Goal: Check status: Check status

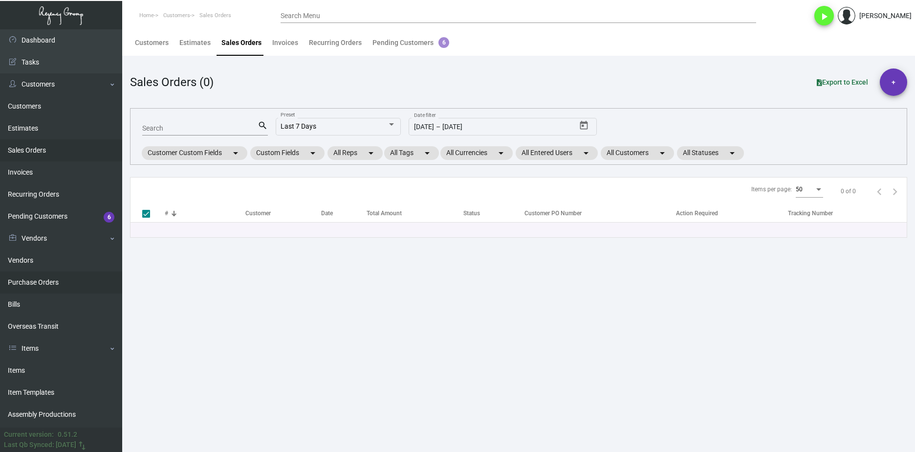
click at [74, 279] on link "Purchase Orders" at bounding box center [61, 282] width 122 height 22
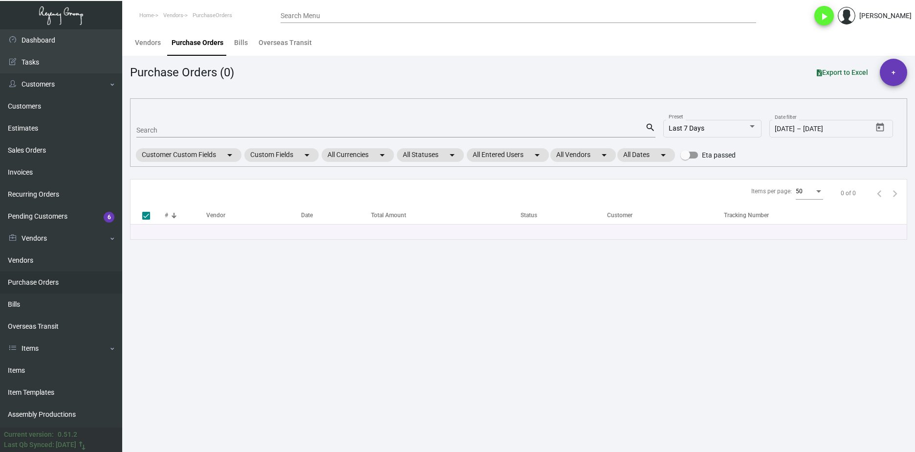
click at [197, 131] on input "Search" at bounding box center [390, 131] width 509 height 8
paste input "103198"
type input "103198"
checkbox input "false"
type input "103198"
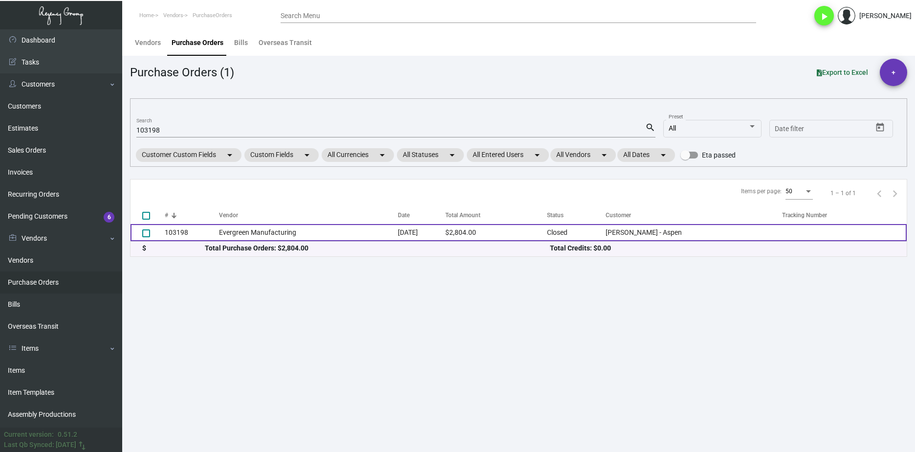
click at [250, 237] on td "Evergreen Manufacturing" at bounding box center [308, 232] width 179 height 17
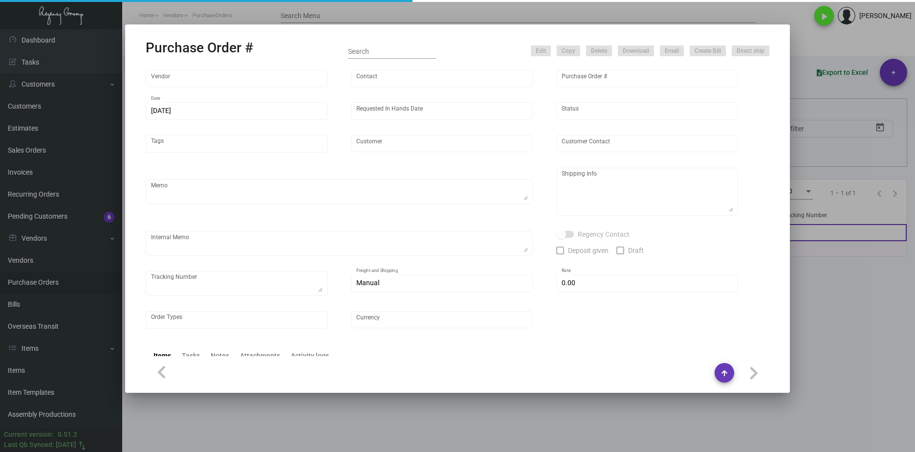
type input "Evergreen Manufacturing"
type input "[PERSON_NAME]"
type input "103198"
type input "[DATE]"
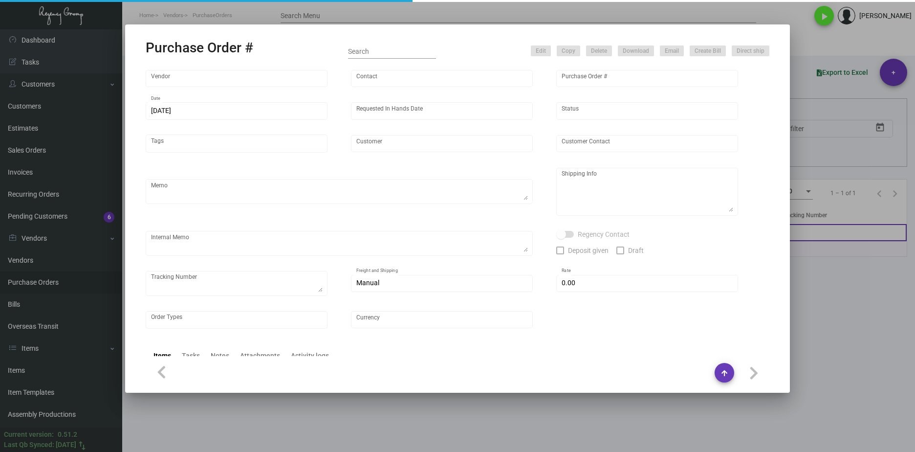
type input "[PERSON_NAME] - Aspen"
type textarea "Order#33373; estimated finish date is [DATE]. ***ANY PRICE DISCREPANCY MUST BE …"
type textarea "Regency Group LA [STREET_ADDRESS]"
type textarea "LA Warehouse. [DATE] - [PERSON_NAME] stock will take 3-5 weeks to get. 2/6 - 1 …"
checkbox input "true"
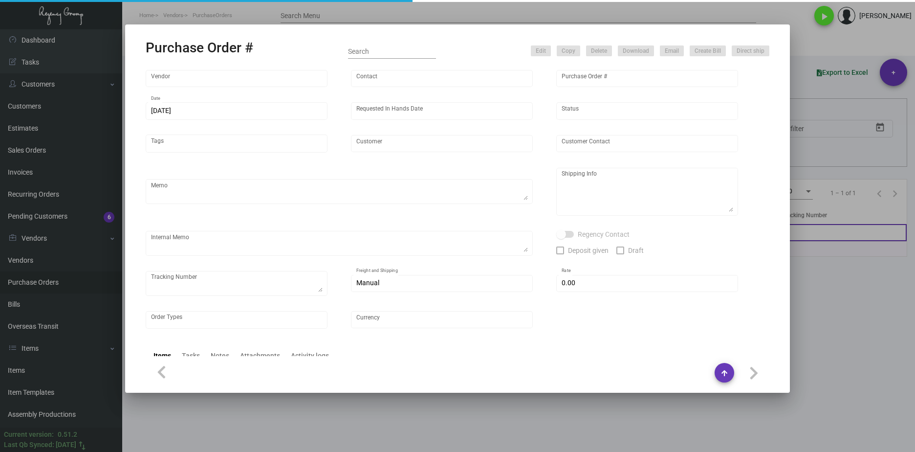
type input "$ 0.00"
type input "United States Dollar $"
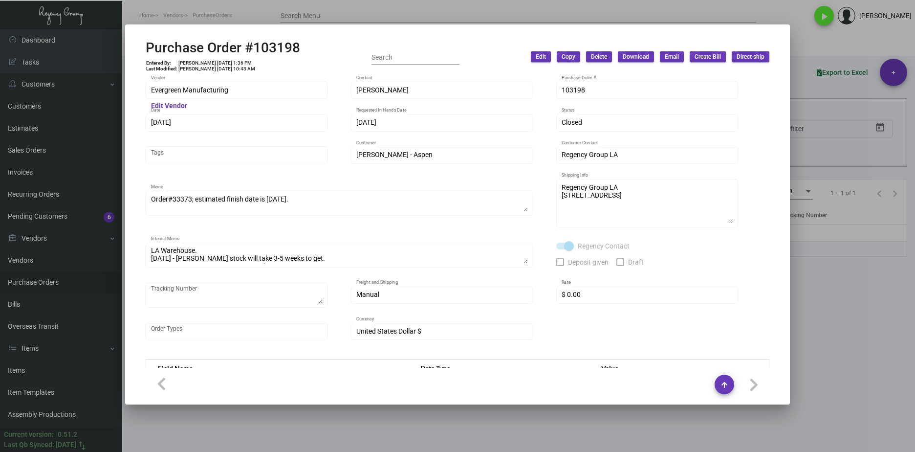
click at [288, 425] on div at bounding box center [457, 226] width 915 height 452
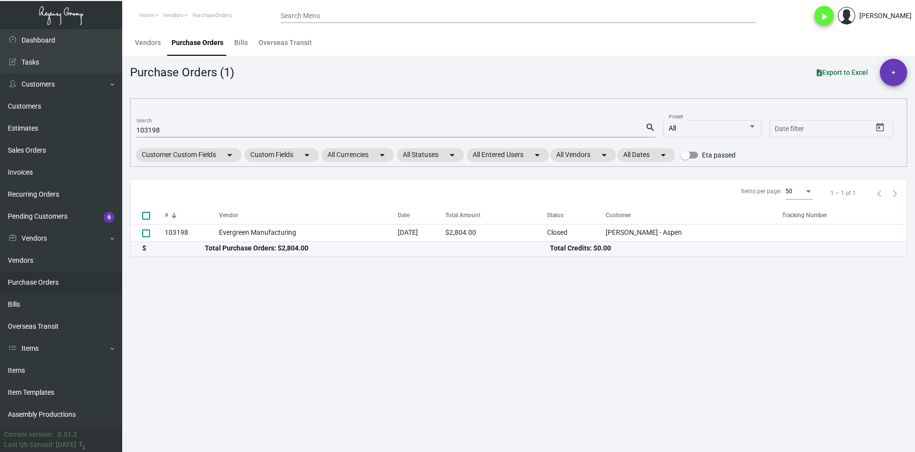
click at [147, 124] on div "103198 Search" at bounding box center [390, 129] width 509 height 15
click at [145, 127] on input "103198" at bounding box center [390, 131] width 509 height 8
click at [144, 125] on div "103198 Search" at bounding box center [390, 129] width 509 height 15
paste input "753"
type input "107538"
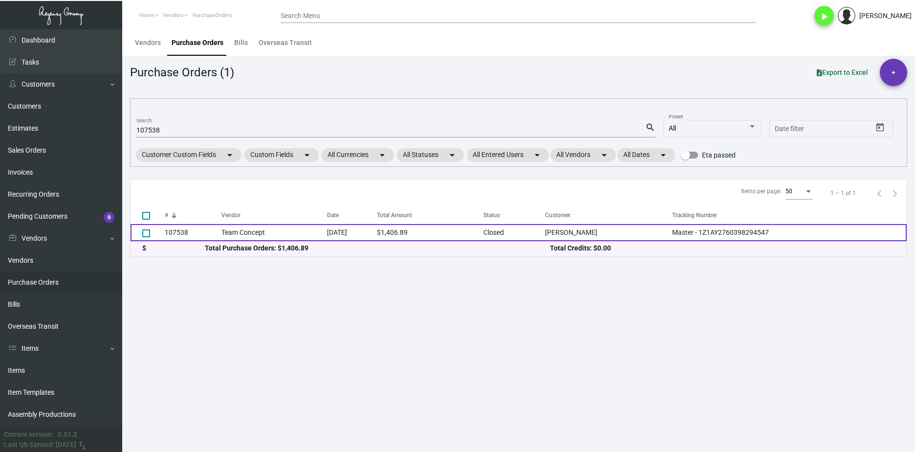
click at [247, 237] on td "Team Concept" at bounding box center [274, 232] width 106 height 17
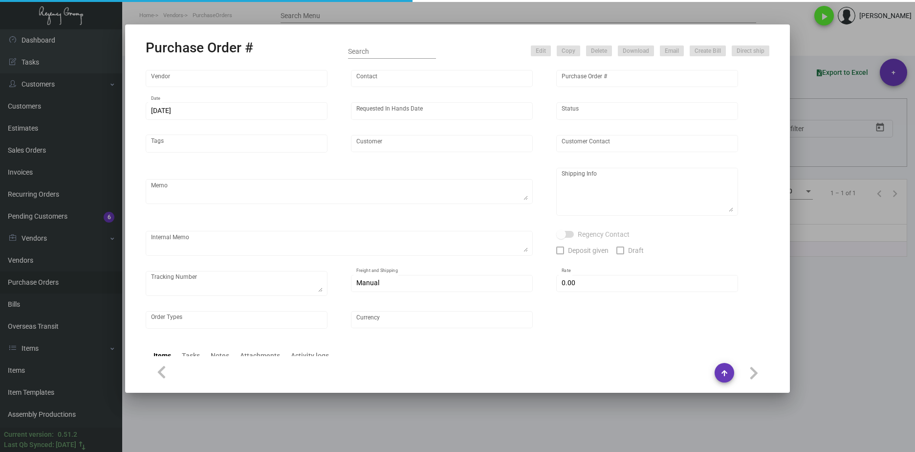
type input "Team Concept"
type input "[PERSON_NAME]"
type input "107538"
type input "[DATE]"
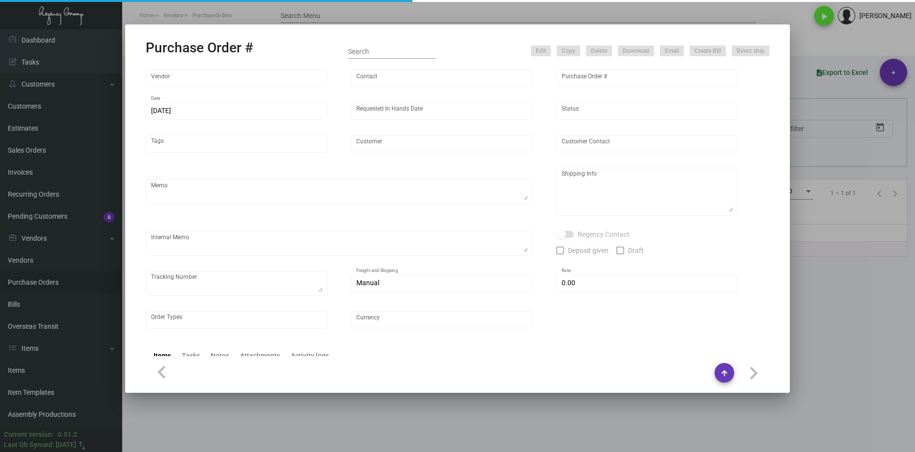
type input "[PERSON_NAME]"
type textarea ""Please send proof for approval to [EMAIL_ADDRESS][DOMAIN_NAME] with me cc'd. *…"
type textarea "[PERSON_NAME] - [PERSON_NAME] [STREET_ADDRESS]"
type textarea "206.80 Regency cost Label provided to vendor - Hotel. UPS Ground Cost $168.50."
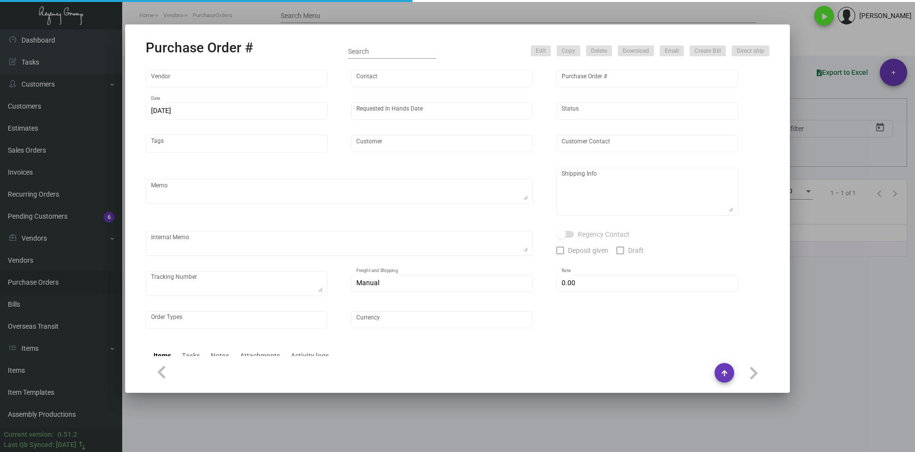
type textarea "Master - 1Z1AY2760398294547"
type input "$ 0.00"
type input "United States Dollar $"
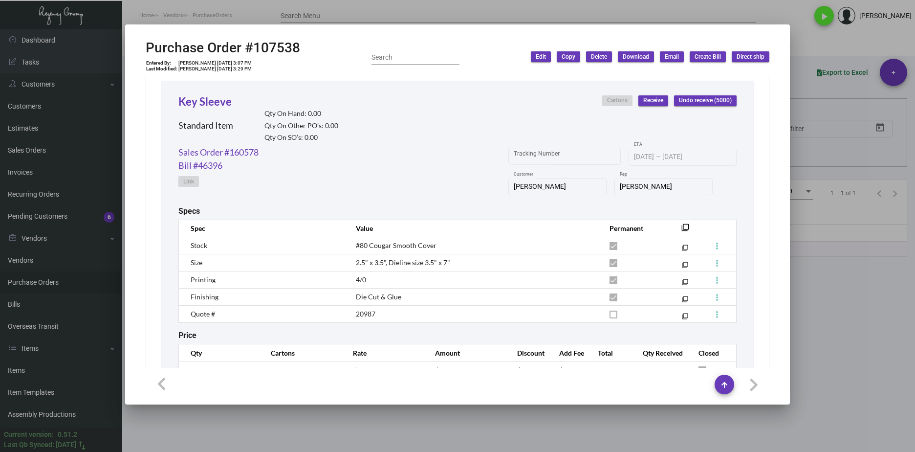
scroll to position [494, 0]
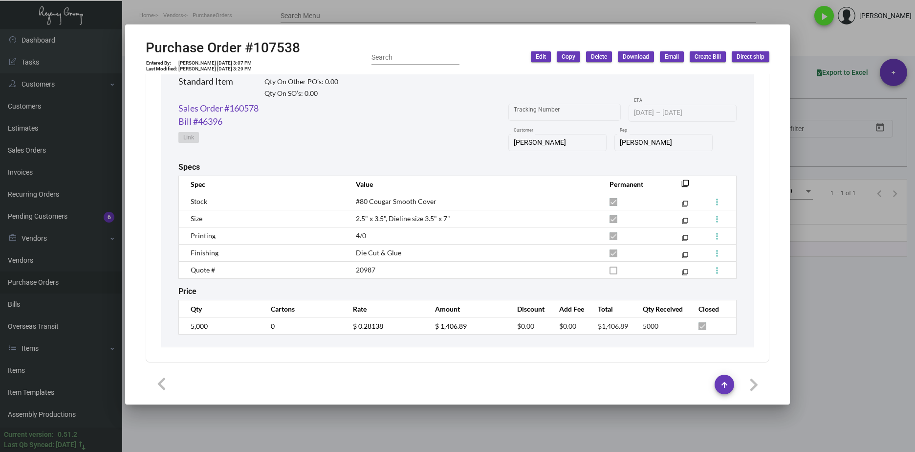
click at [549, 279] on div "Key Sleeve Standard Item Qty On Hand: 0.00 Qty On Other PO’s: 0.00 Qty On SO’s:…" at bounding box center [457, 192] width 593 height 310
drag, startPoint x: 549, startPoint y: 279, endPoint x: 615, endPoint y: 307, distance: 72.5
click at [615, 307] on th "Total" at bounding box center [610, 308] width 45 height 17
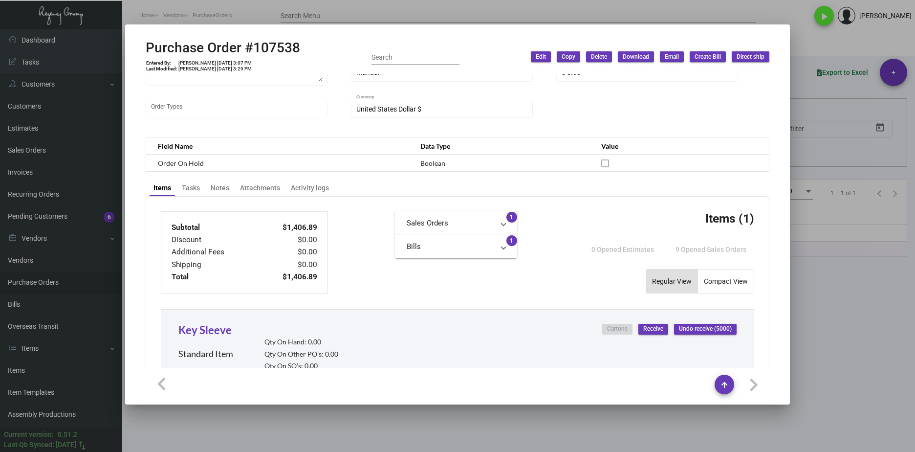
scroll to position [293, 0]
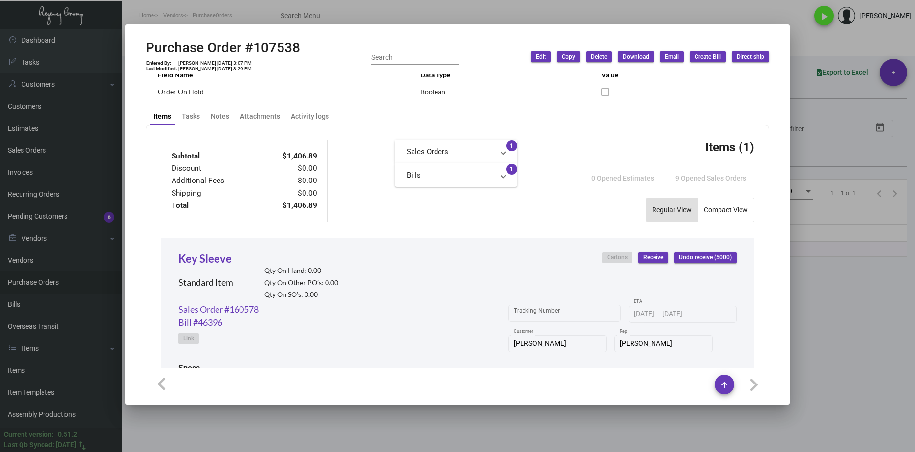
click at [411, 386] on div at bounding box center [458, 384] width 624 height 20
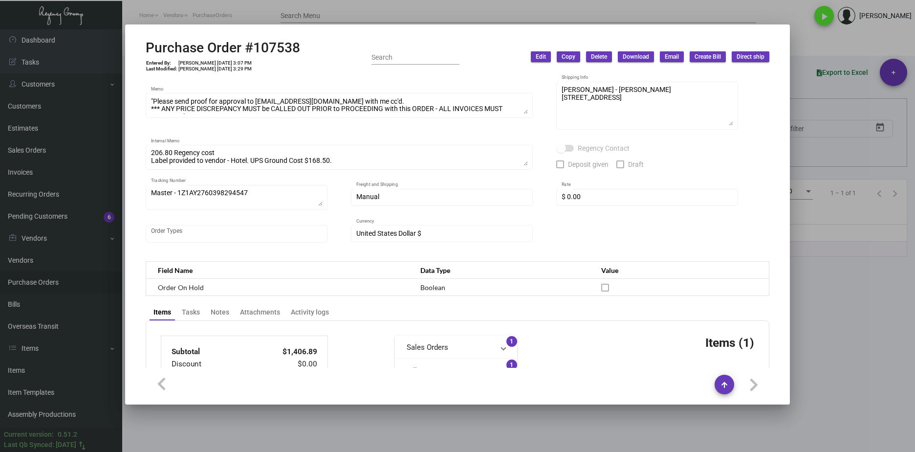
click at [306, 21] on div at bounding box center [457, 226] width 915 height 452
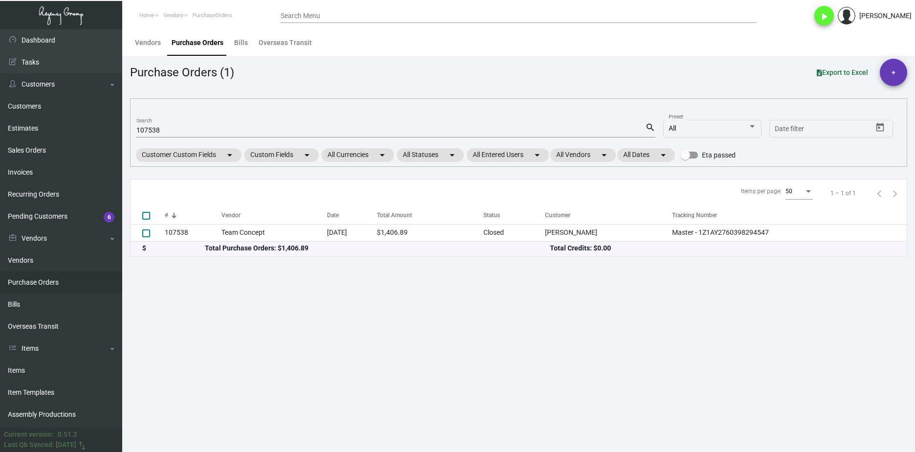
click at [161, 128] on div "107538 Search" at bounding box center [390, 129] width 509 height 15
click at [161, 128] on input "107538" at bounding box center [390, 131] width 509 height 8
paste input "4066"
type input "104066"
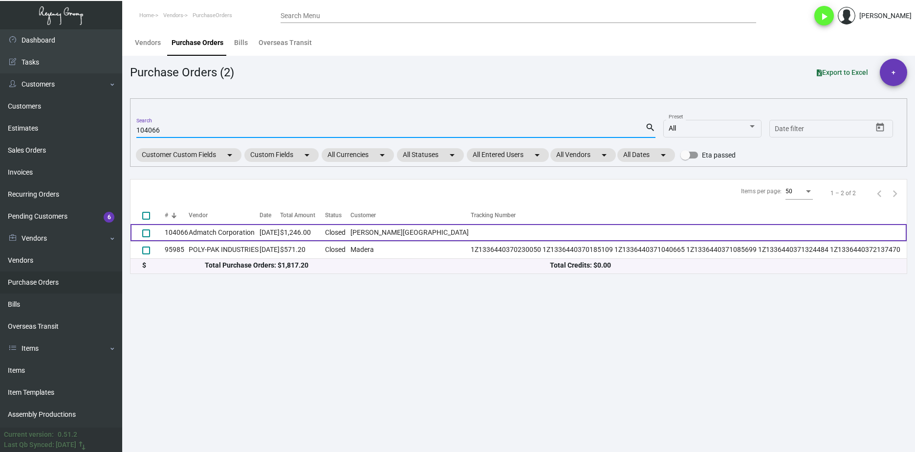
click at [185, 229] on td "104066" at bounding box center [177, 232] width 24 height 17
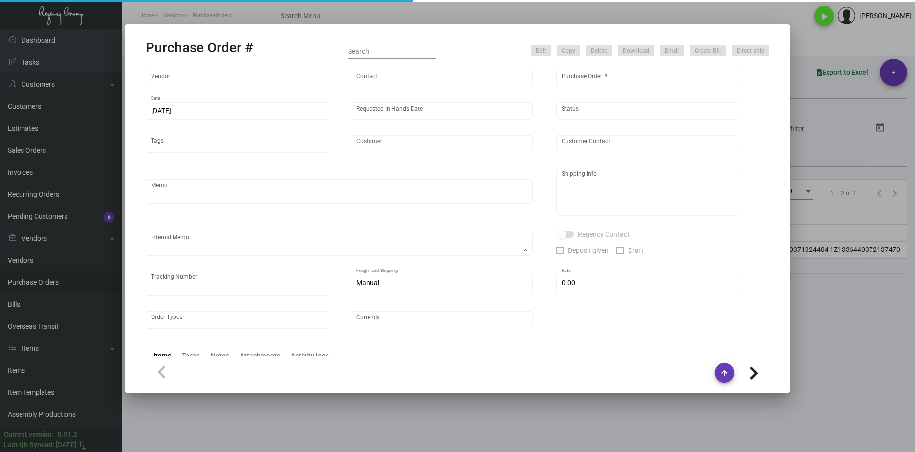
type input "Admatch Corporation"
type input "Order Entry"
type input "104066"
type input "[DATE]"
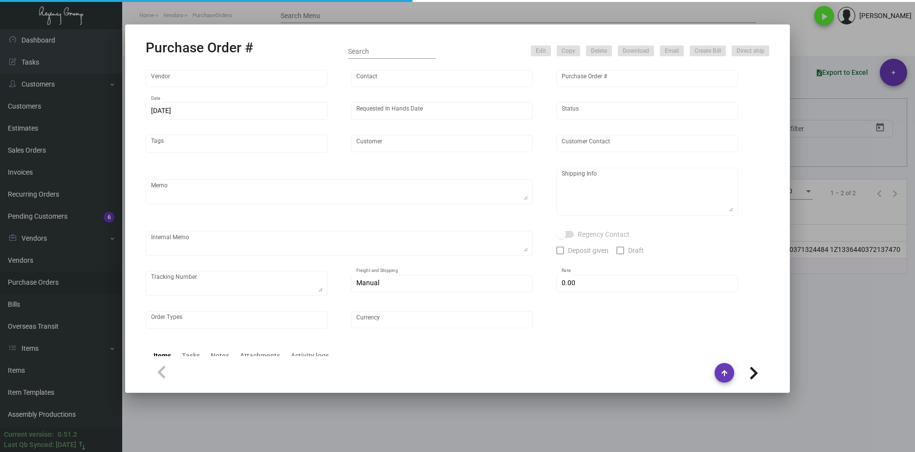
type input "[PERSON_NAME][GEOGRAPHIC_DATA]"
type input "[PERSON_NAME]"
type textarea "Reorder - Purchase Order #92515 / BLIND SHIP ON UPS# 1AY276"
type textarea "SA- [PERSON_NAME][GEOGRAPHIC_DATA] [GEOGRAPHIC_DATA] [STREET_ADDRESS] Attn: [PE…"
type input "$ 0.00"
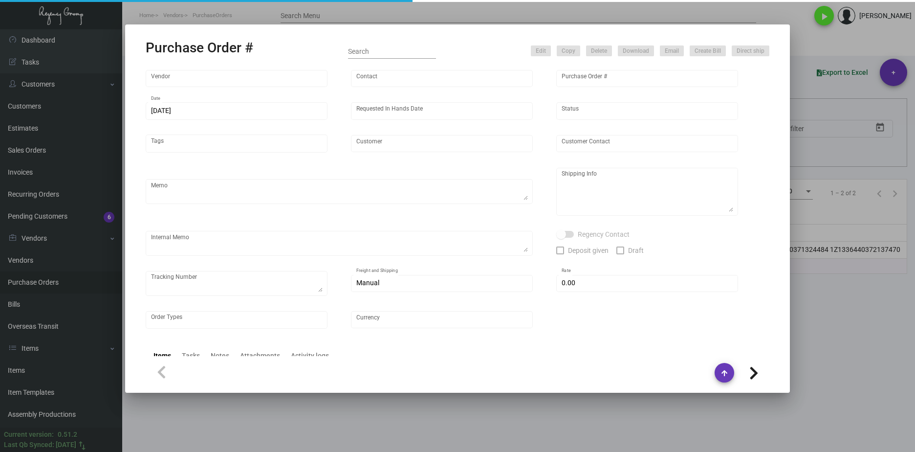
type input "United States Dollar $"
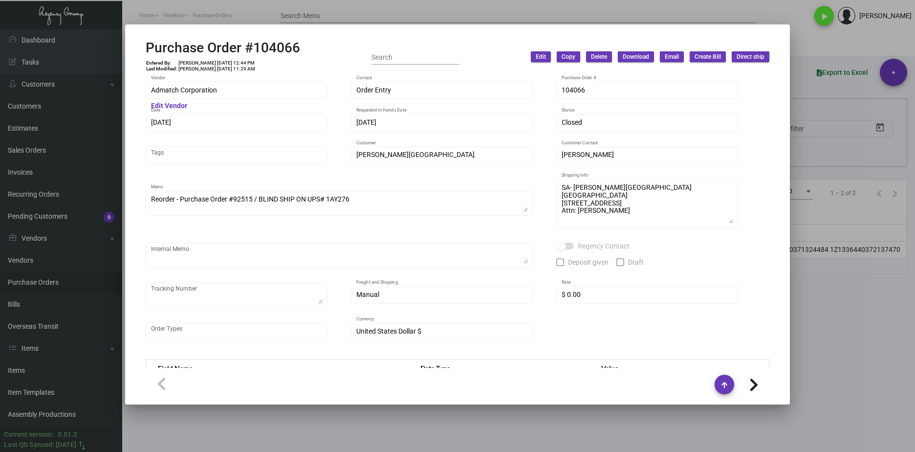
click at [113, 83] on div "Purchase Order #104066 Entered By: [PERSON_NAME] [DATE] 12:44 PM Last Modified:…" at bounding box center [457, 226] width 915 height 452
click at [260, 84] on div "Admatch Corporation Vendor" at bounding box center [237, 89] width 172 height 19
drag, startPoint x: 219, startPoint y: 64, endPoint x: 203, endPoint y: 61, distance: 16.4
click at [203, 61] on td "[PERSON_NAME] [DATE] 12:44 PM" at bounding box center [217, 63] width 78 height 6
copy td "[DATE]"
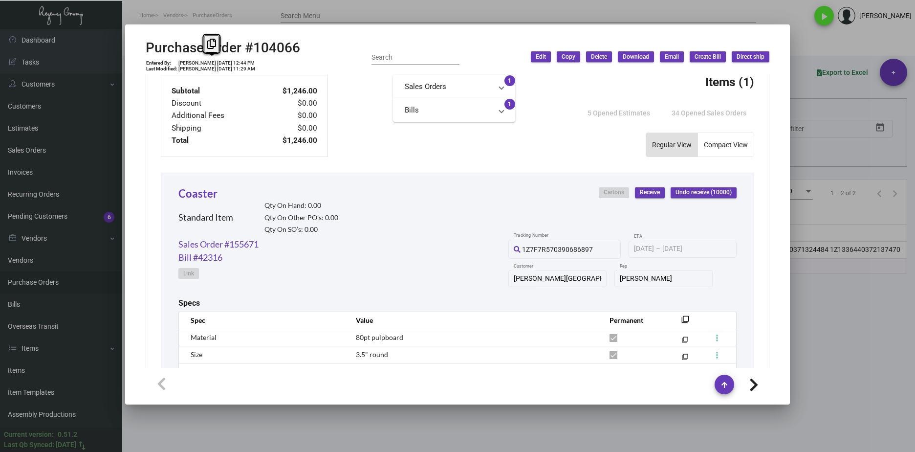
scroll to position [460, 0]
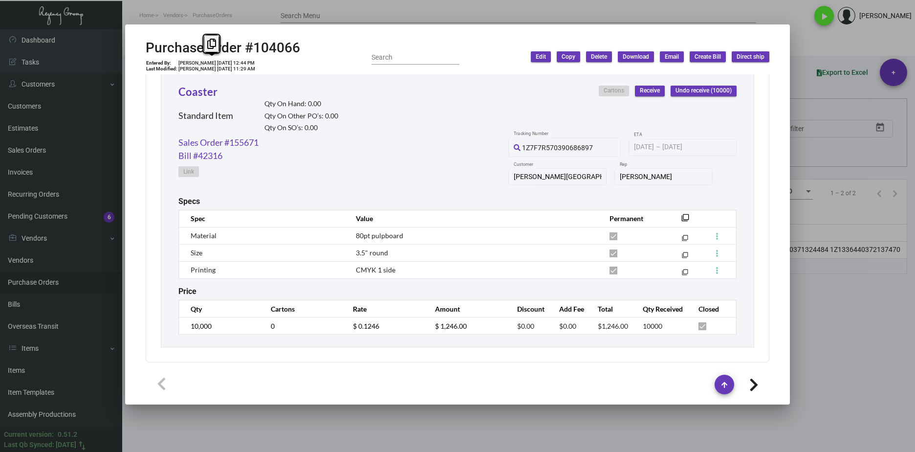
drag, startPoint x: 409, startPoint y: 337, endPoint x: 391, endPoint y: 333, distance: 17.5
click at [408, 337] on div "Coaster Standard Item Qty On Hand: 0.00 Qty On Other PO’s: 0.00 Qty On SO’s: 0.…" at bounding box center [457, 209] width 593 height 276
click at [348, 327] on td "$ 0.1246" at bounding box center [384, 325] width 82 height 17
click at [238, 142] on link "Sales Order #155671" at bounding box center [218, 142] width 80 height 13
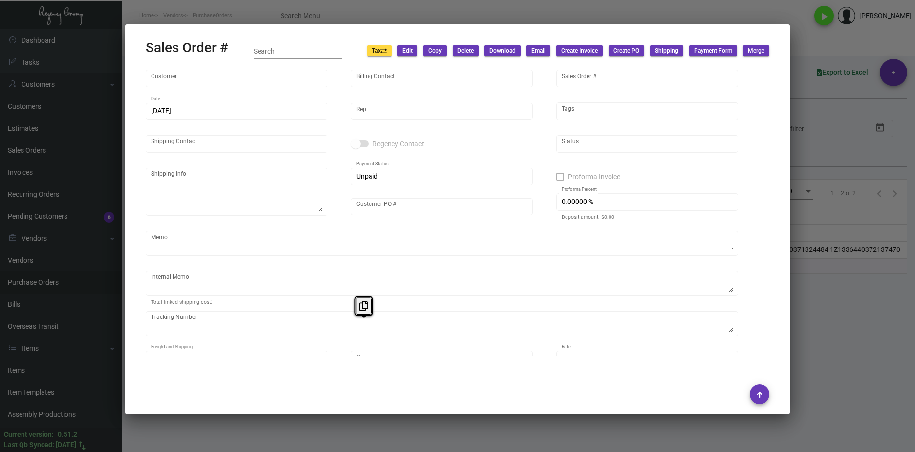
type input "[PERSON_NAME][GEOGRAPHIC_DATA]"
type input "[PERSON_NAME]"
type input "155671"
type input "[DATE]"
type input "[PERSON_NAME]"
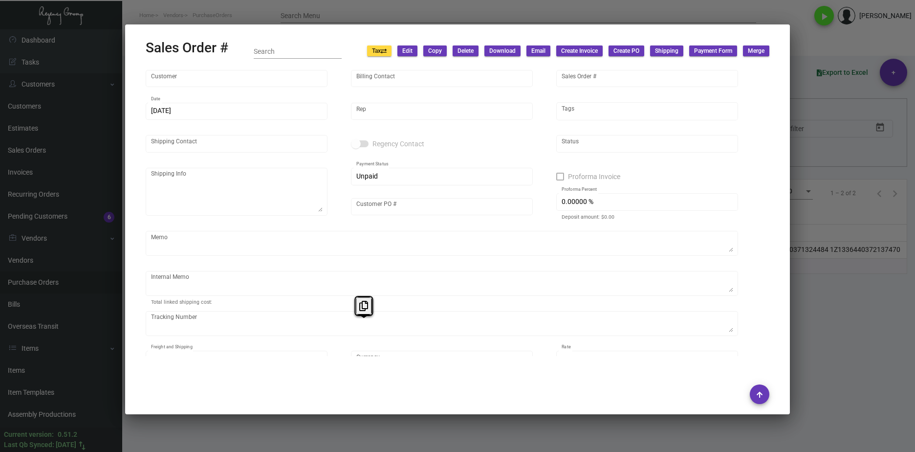
type input "[PERSON_NAME]"
type textarea "SA- [PERSON_NAME][GEOGRAPHIC_DATA] [GEOGRAPHIC_DATA] [STREET_ADDRESS] Attn: [PE…"
type input "000000000001335"
type input "United States Dollar $"
type input "$ 125.41"
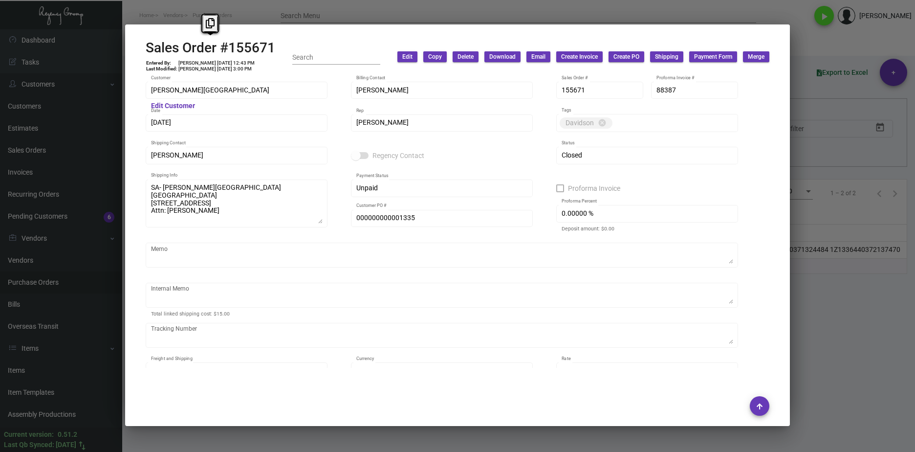
drag, startPoint x: 279, startPoint y: 49, endPoint x: 146, endPoint y: 53, distance: 133.5
click at [146, 53] on div "Sales Order #155671 Entered By: [PERSON_NAME] [DATE] 12:43 PM Last Modified: [P…" at bounding box center [458, 57] width 624 height 35
copy h2 "Sales Order #155671"
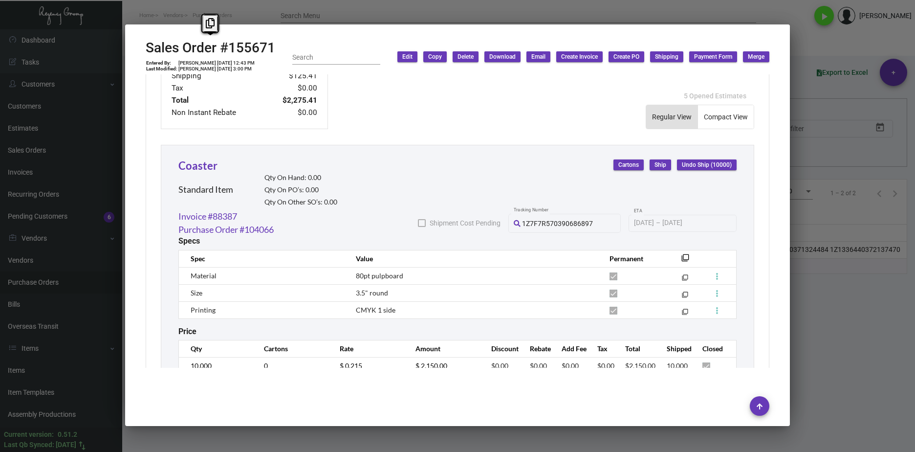
scroll to position [526, 0]
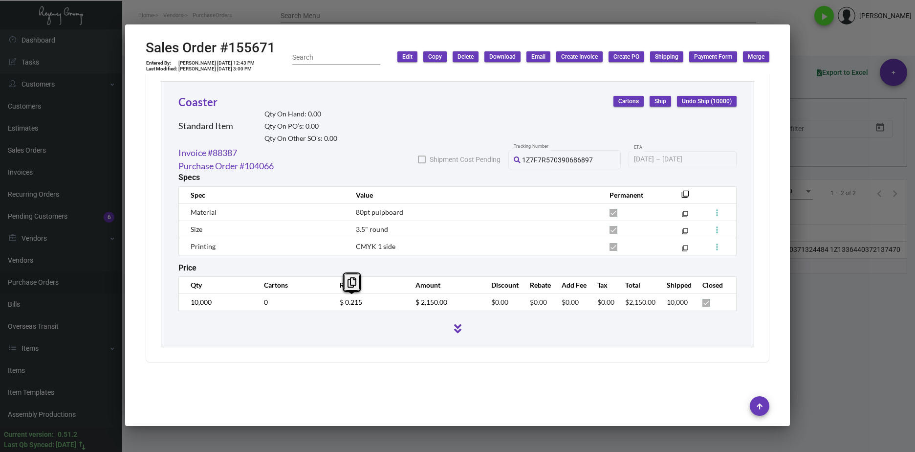
click at [330, 303] on td "$ 0.215" at bounding box center [368, 301] width 76 height 17
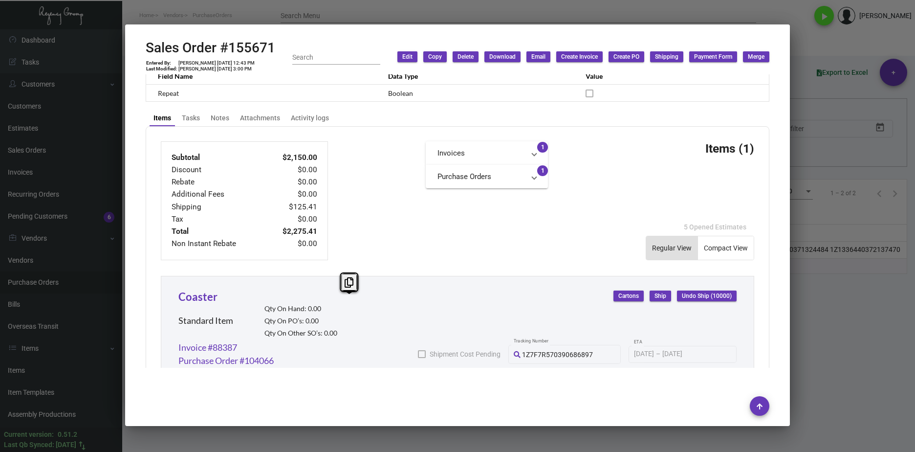
scroll to position [331, 0]
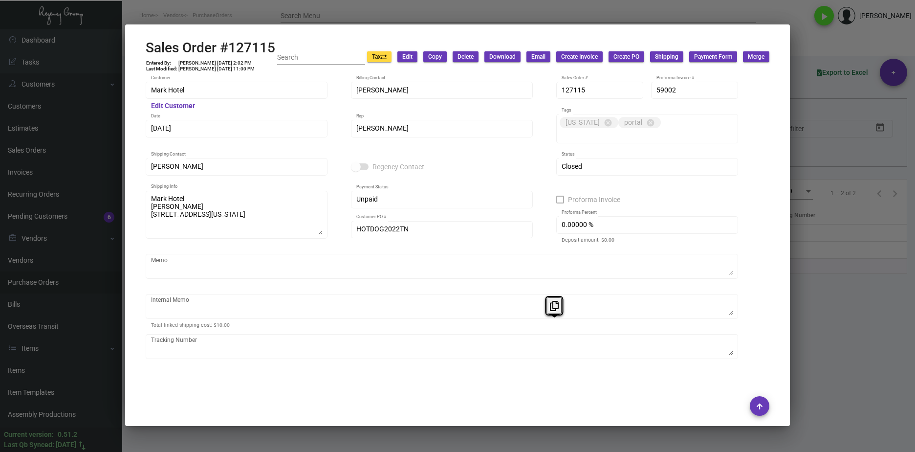
scroll to position [541, 0]
